Goal: Task Accomplishment & Management: Manage account settings

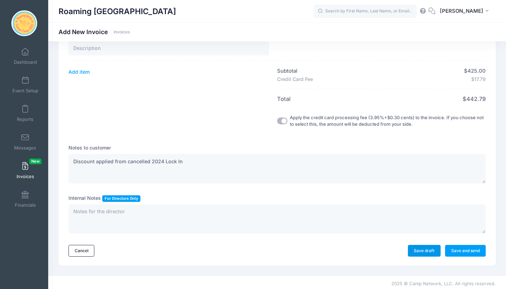
type textarea "Discount applied from cancelled 2024 Lock In"
click at [419, 247] on link "Save draft" at bounding box center [424, 251] width 33 height 12
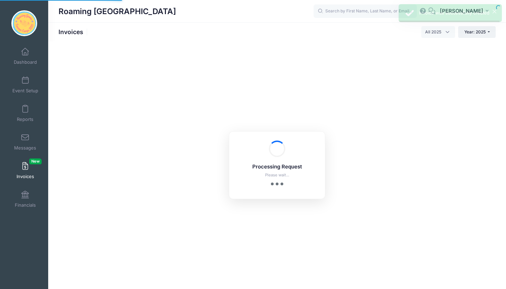
select select
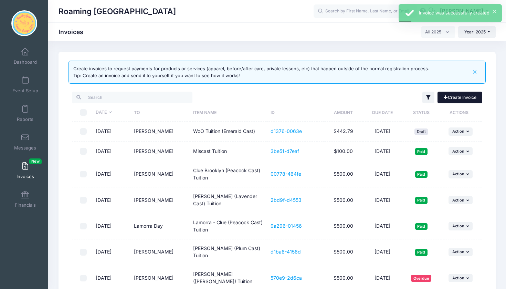
click at [466, 98] on link "Create Invoice" at bounding box center [459, 98] width 45 height 12
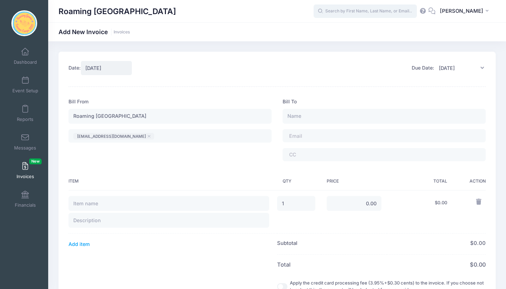
click at [371, 13] on input "text" at bounding box center [365, 11] width 103 height 14
type input "Katherine Duffy"
click at [305, 134] on span at bounding box center [308, 136] width 38 height 6
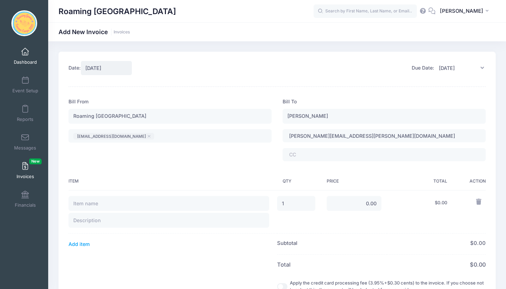
click at [25, 55] on span at bounding box center [25, 52] width 0 height 8
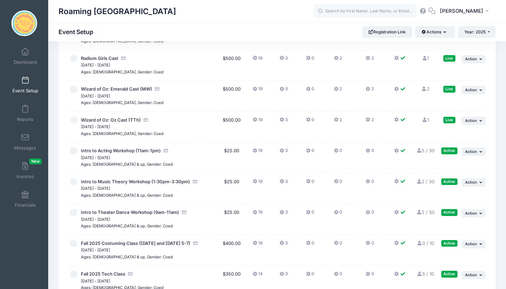
scroll to position [1414, 0]
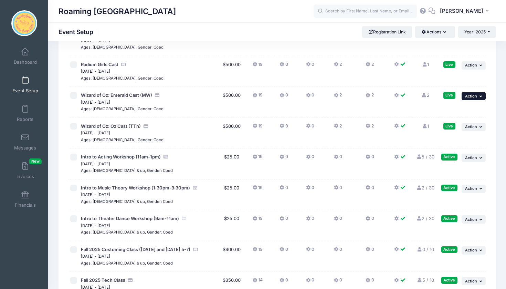
click at [480, 94] on icon "button" at bounding box center [481, 96] width 4 height 4
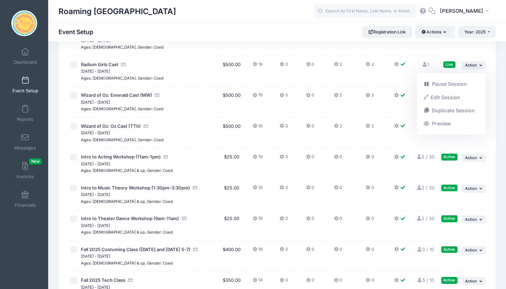
click at [480, 94] on icon "button" at bounding box center [481, 96] width 4 height 4
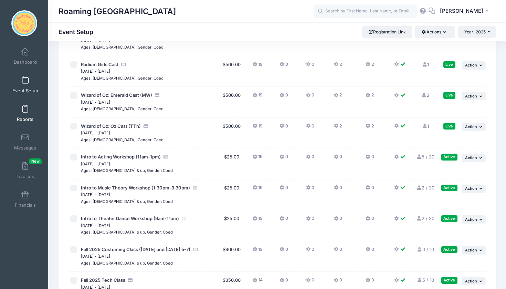
click at [25, 107] on span at bounding box center [25, 109] width 0 height 8
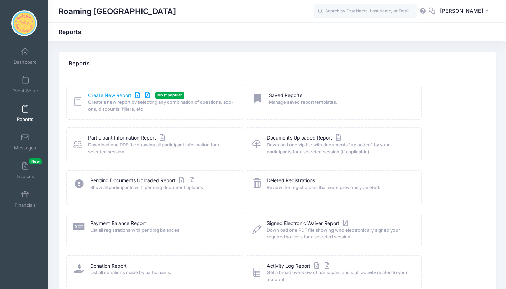
click at [112, 97] on link "Create New Report" at bounding box center [120, 95] width 64 height 7
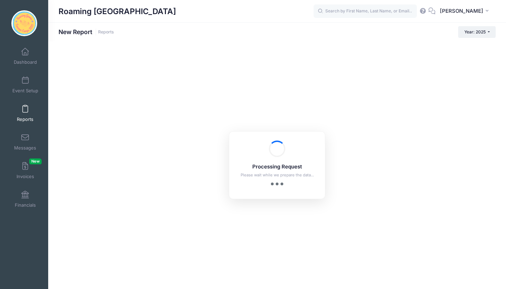
checkbox input "true"
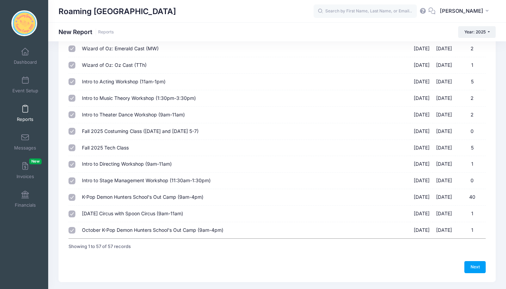
scroll to position [803, 0]
